Goal: Navigation & Orientation: Find specific page/section

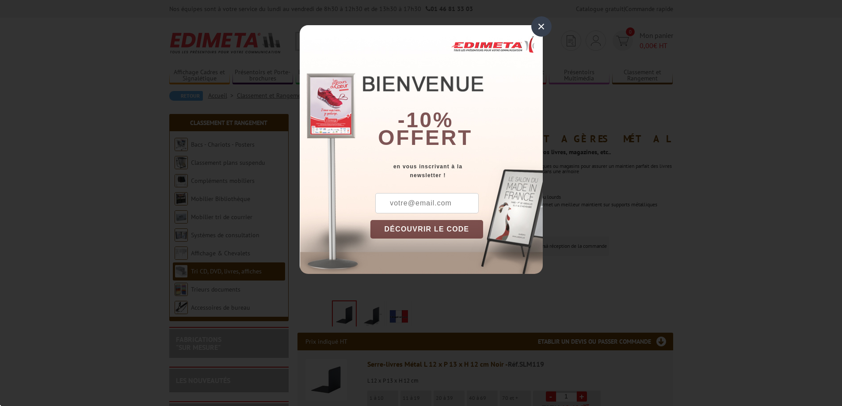
click at [542, 25] on div "×" at bounding box center [541, 26] width 20 height 20
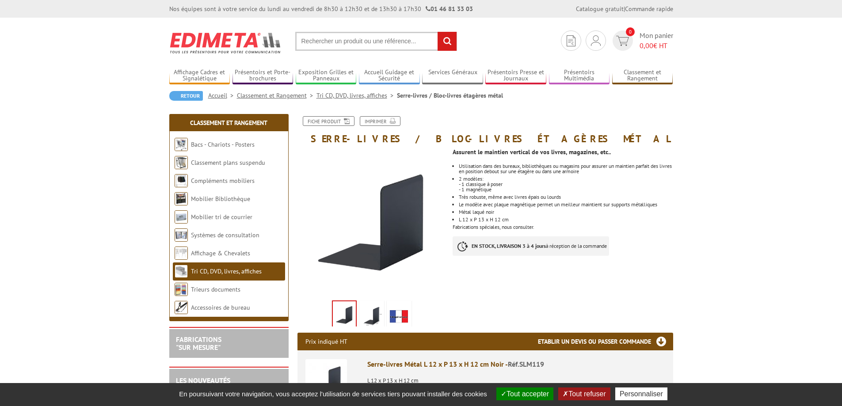
click at [214, 271] on link "Tri CD, DVD, livres, affiches" at bounding box center [226, 271] width 71 height 8
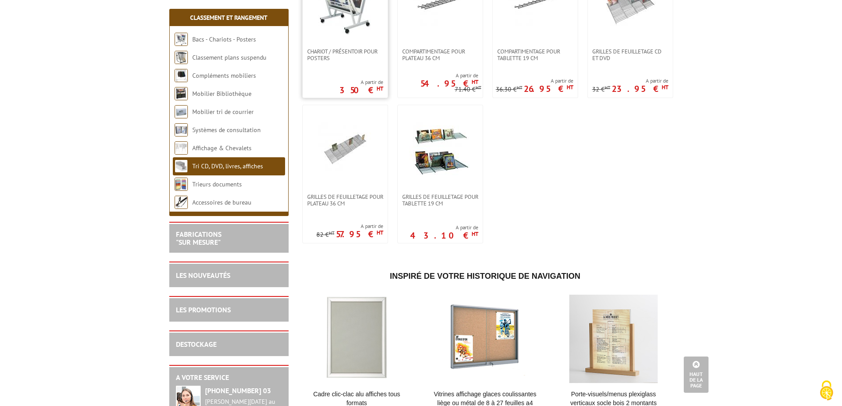
scroll to position [472, 0]
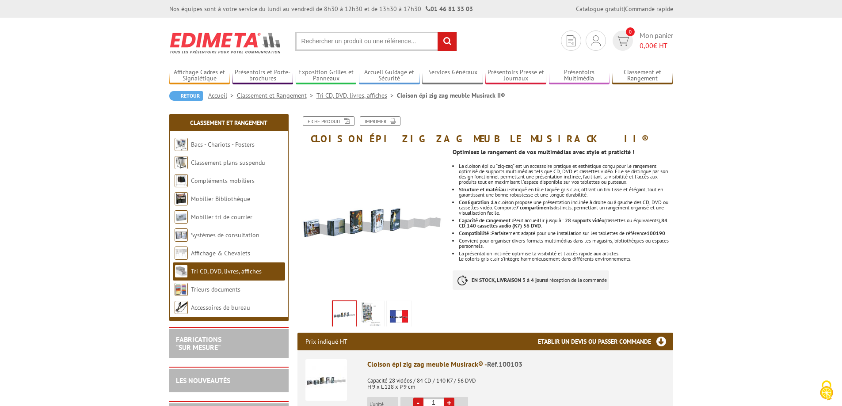
click at [369, 312] on img at bounding box center [371, 315] width 21 height 27
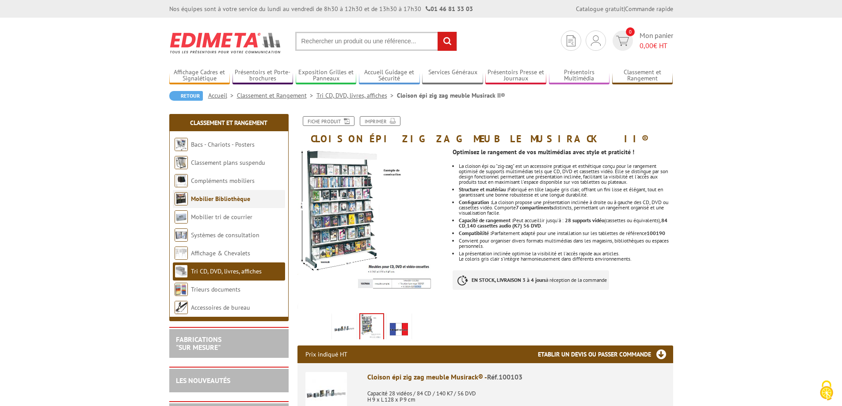
click at [214, 197] on link "Mobilier Bibliothèque" at bounding box center [220, 199] width 59 height 8
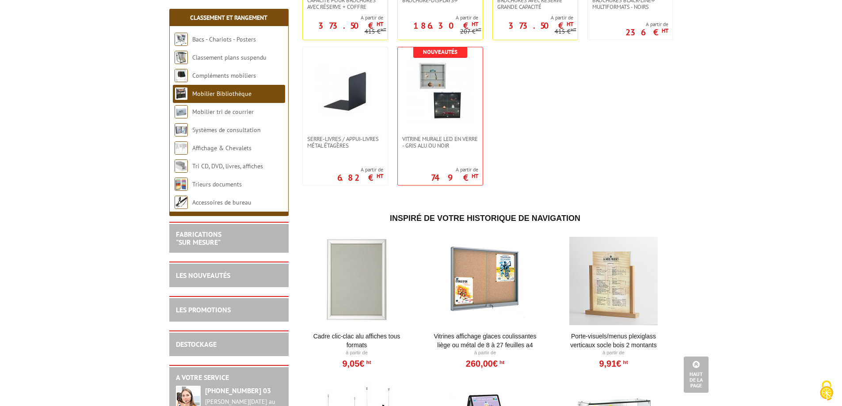
scroll to position [914, 0]
